Goal: Task Accomplishment & Management: Manage account settings

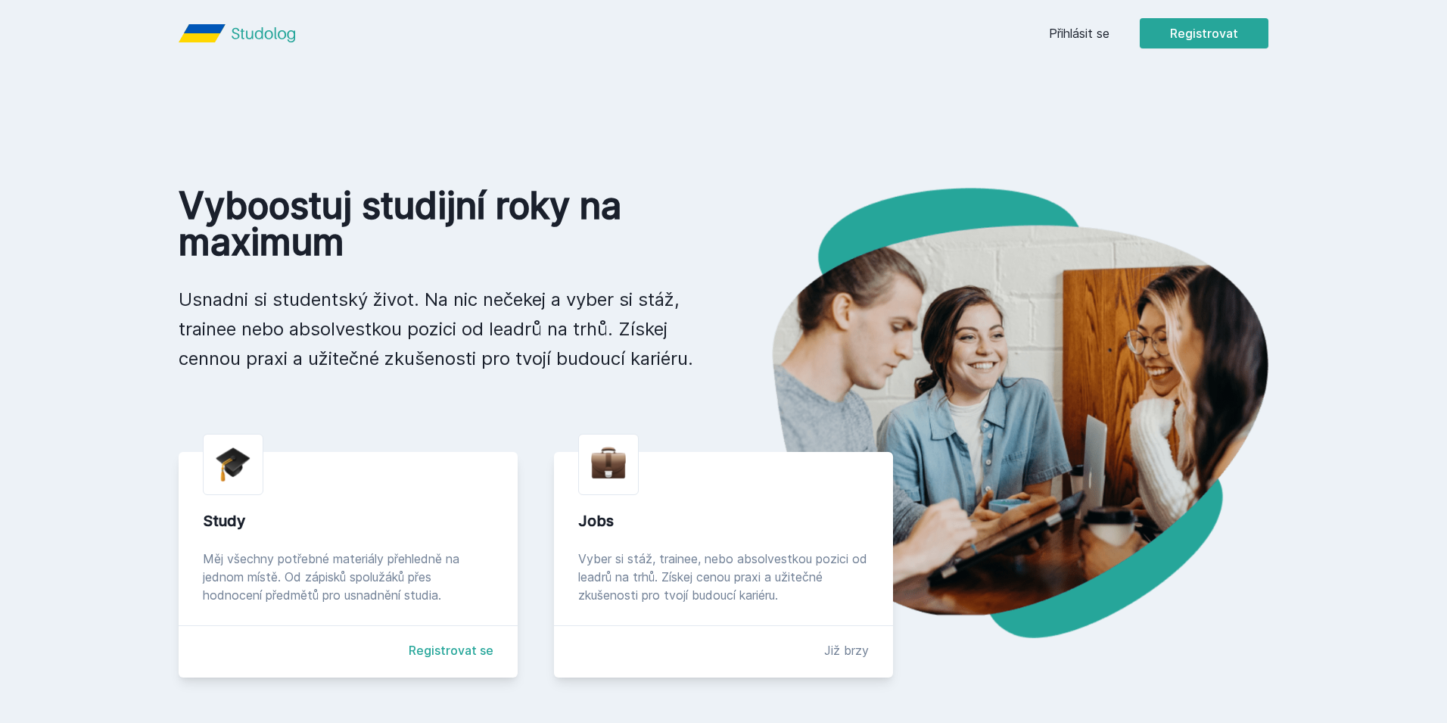
click at [741, 99] on button "Ne" at bounding box center [726, 98] width 54 height 38
click at [1077, 37] on link "Přihlásit se" at bounding box center [1079, 33] width 61 height 18
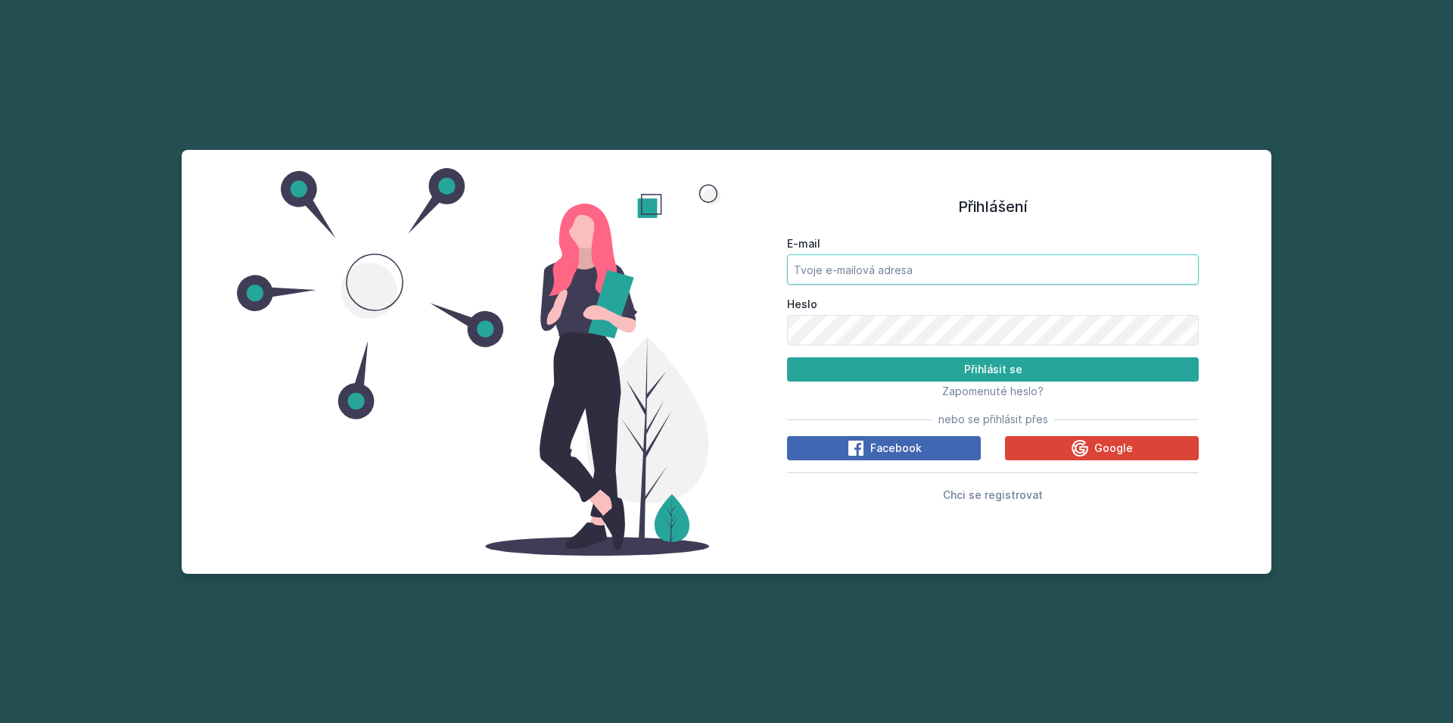
click at [1018, 270] on input "E-mail" at bounding box center [993, 269] width 412 height 30
click at [1023, 273] on input "E-mail" at bounding box center [993, 269] width 412 height 30
click at [1133, 452] on button "Google" at bounding box center [1102, 448] width 194 height 24
click at [831, 264] on input "E-mail" at bounding box center [993, 269] width 412 height 30
click at [926, 273] on input "E-mail" at bounding box center [993, 269] width 412 height 30
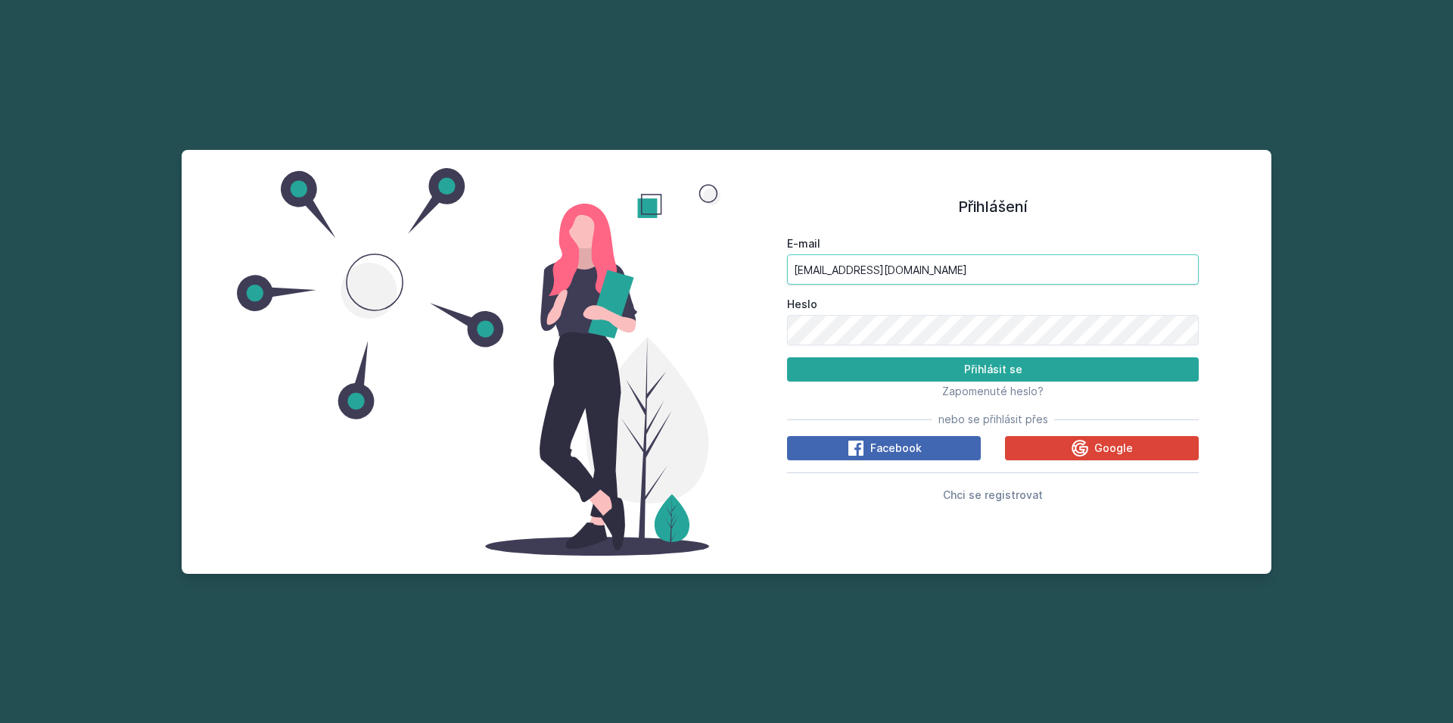
type input "[EMAIL_ADDRESS][DOMAIN_NAME]"
click at [975, 307] on label "Heslo" at bounding box center [993, 304] width 412 height 15
click at [787, 357] on button "Přihlásit se" at bounding box center [993, 369] width 412 height 24
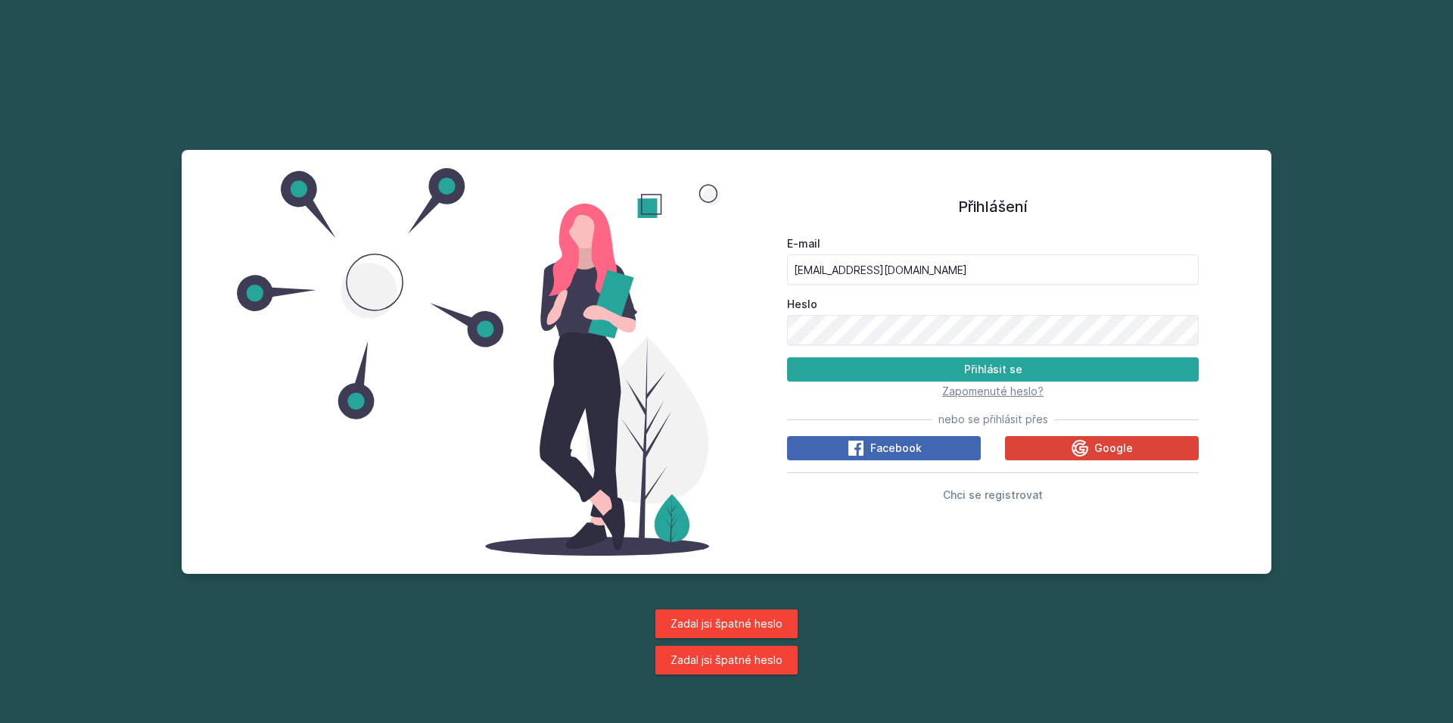
click at [1009, 396] on span "Zapomenuté heslo?" at bounding box center [992, 390] width 101 height 13
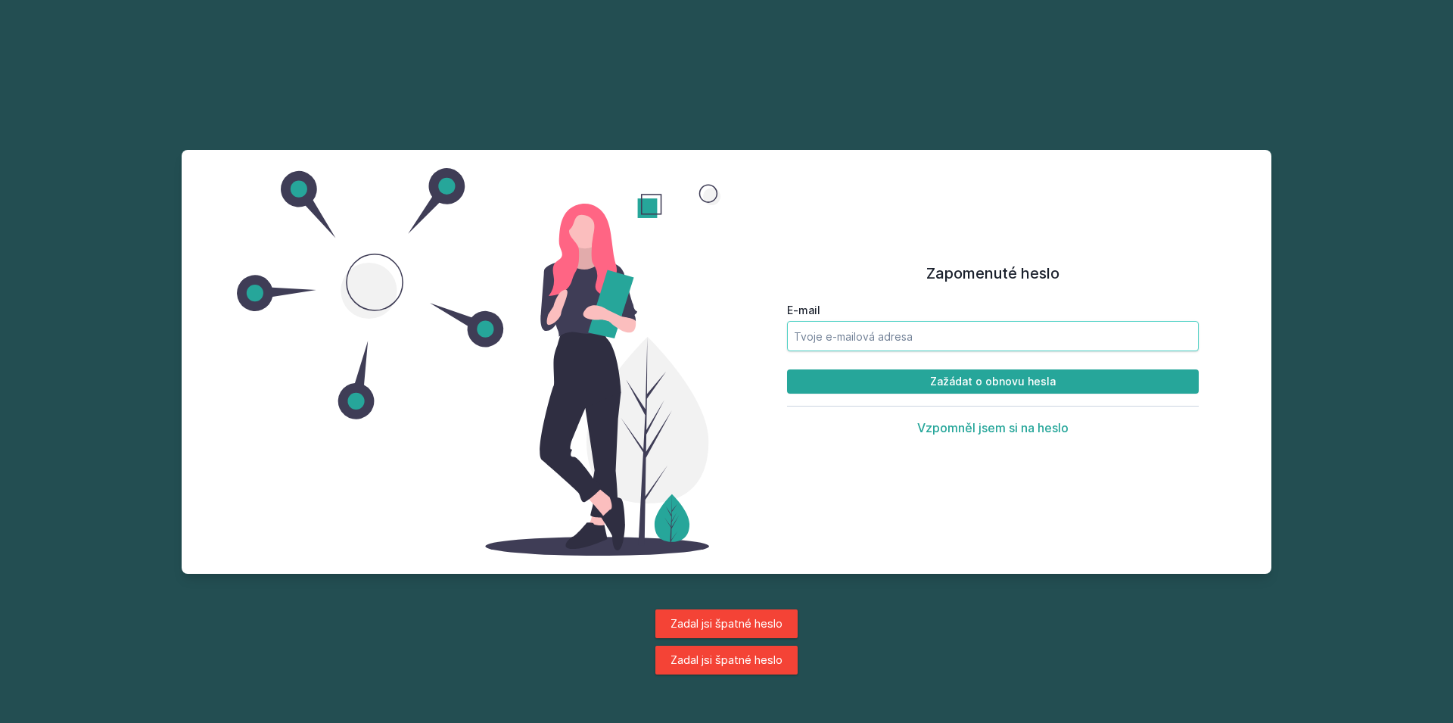
click at [817, 337] on input "E-mail" at bounding box center [993, 336] width 412 height 30
type input "[EMAIL_ADDRESS][DOMAIN_NAME]"
click at [787, 369] on button "Zažádat o obnovu hesla" at bounding box center [993, 381] width 412 height 24
click at [846, 335] on input "E-mail" at bounding box center [993, 336] width 412 height 30
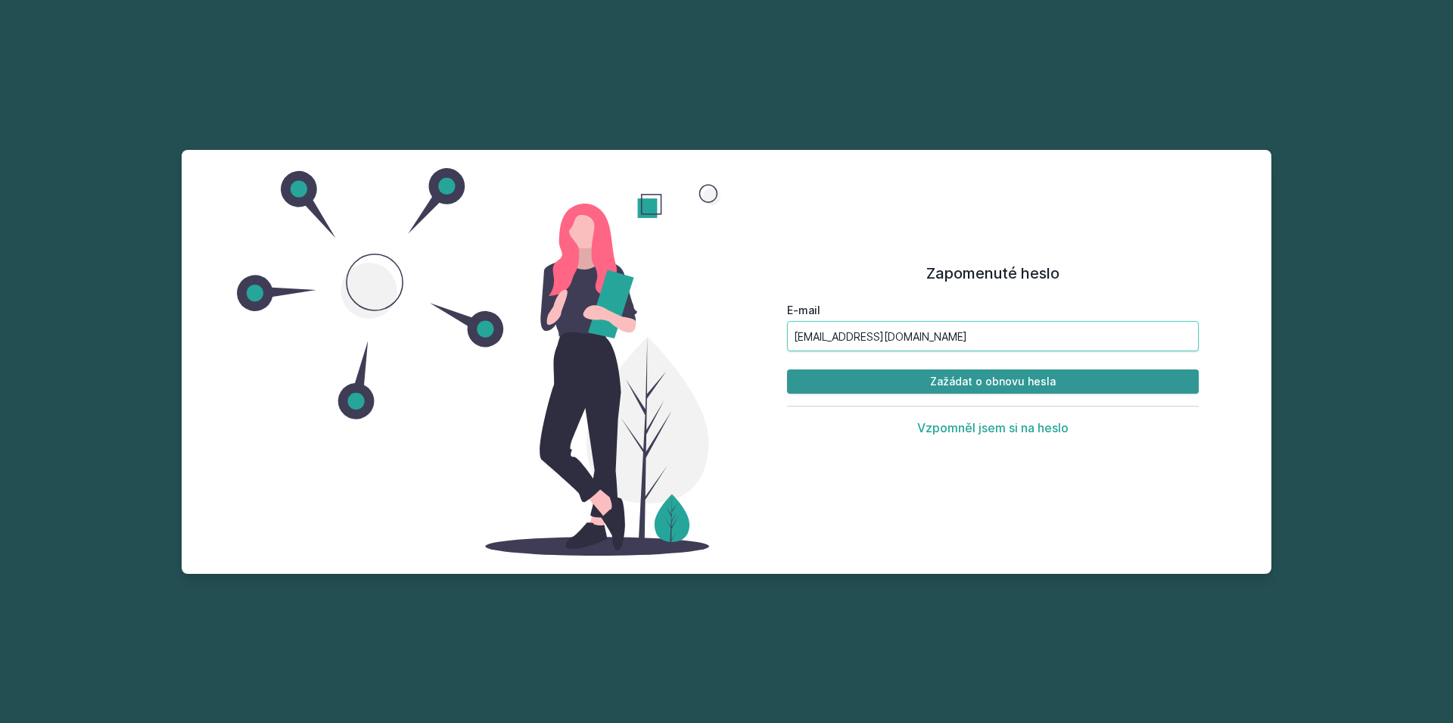
type input "[EMAIL_ADDRESS][DOMAIN_NAME]"
click at [1024, 381] on button "Zažádat o obnovu hesla" at bounding box center [993, 381] width 412 height 24
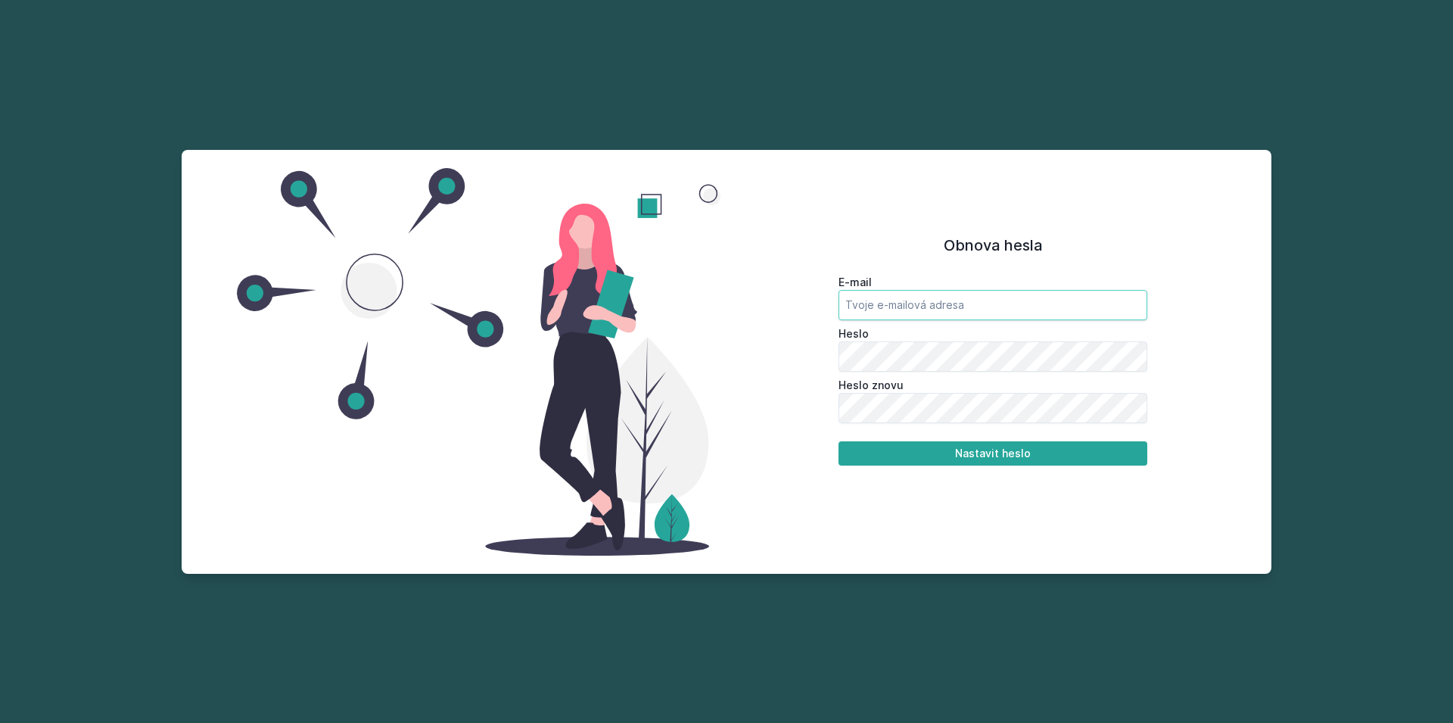
click at [912, 306] on input "email" at bounding box center [992, 305] width 309 height 30
type input "[EMAIL_ADDRESS][DOMAIN_NAME]"
click at [838, 441] on button "Nastavit heslo" at bounding box center [992, 453] width 309 height 24
